Goal: Task Accomplishment & Management: Use online tool/utility

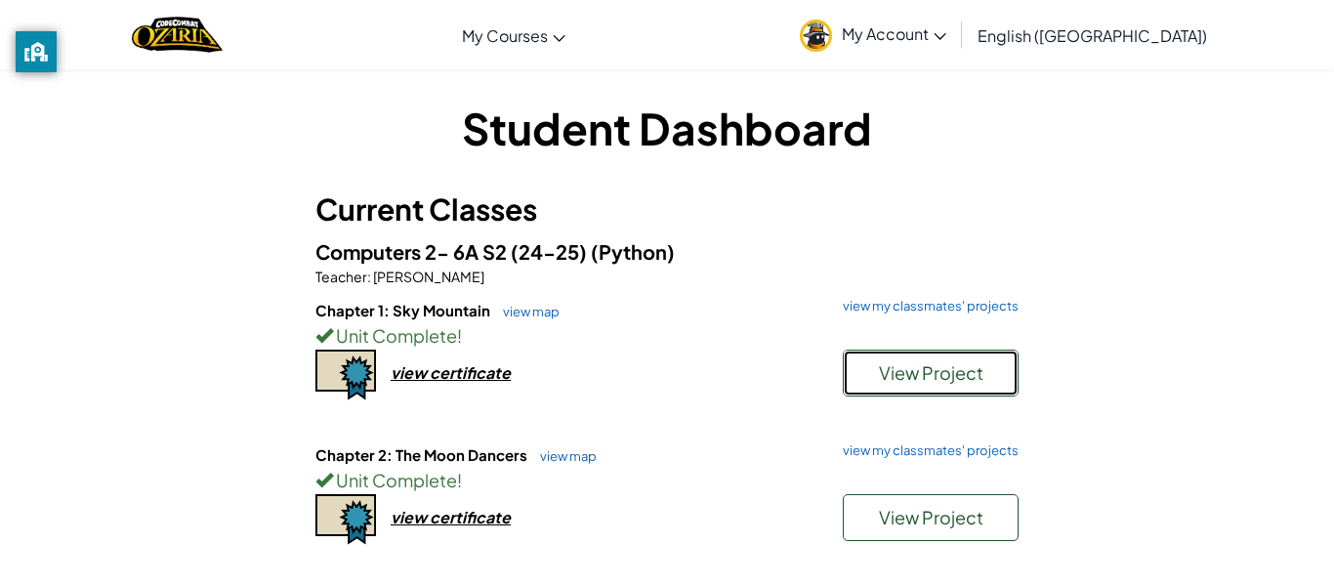
click at [920, 384] on button "View Project" at bounding box center [931, 373] width 176 height 47
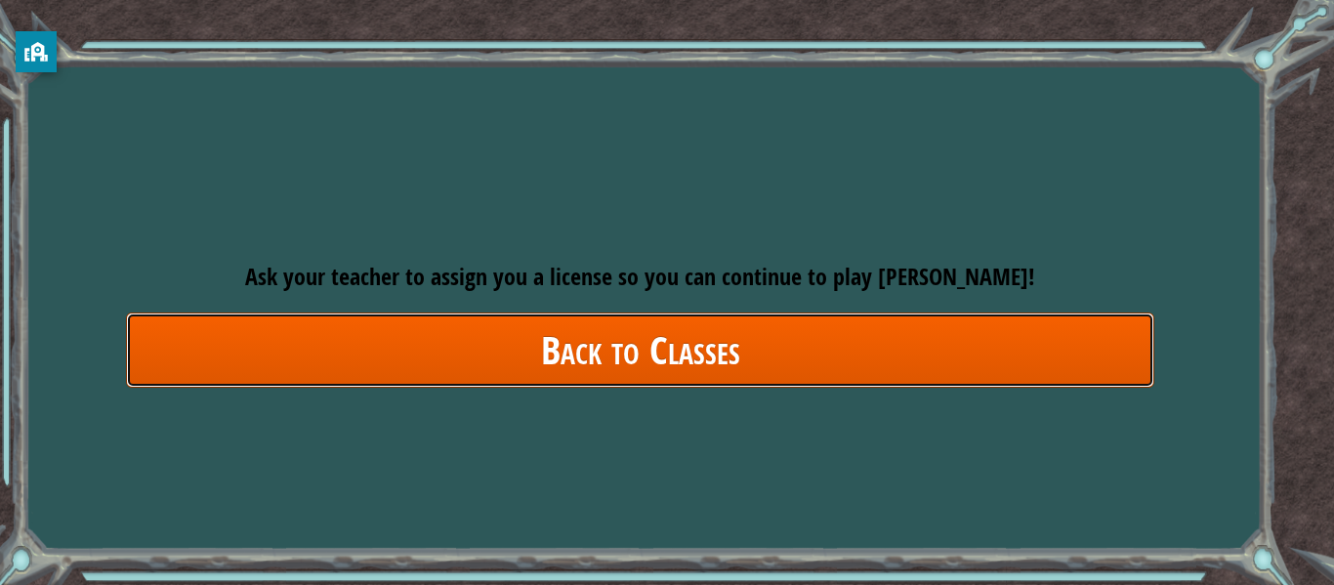
click at [677, 349] on link "Back to Classes" at bounding box center [640, 349] width 1028 height 75
